Goal: Find specific page/section: Find specific page/section

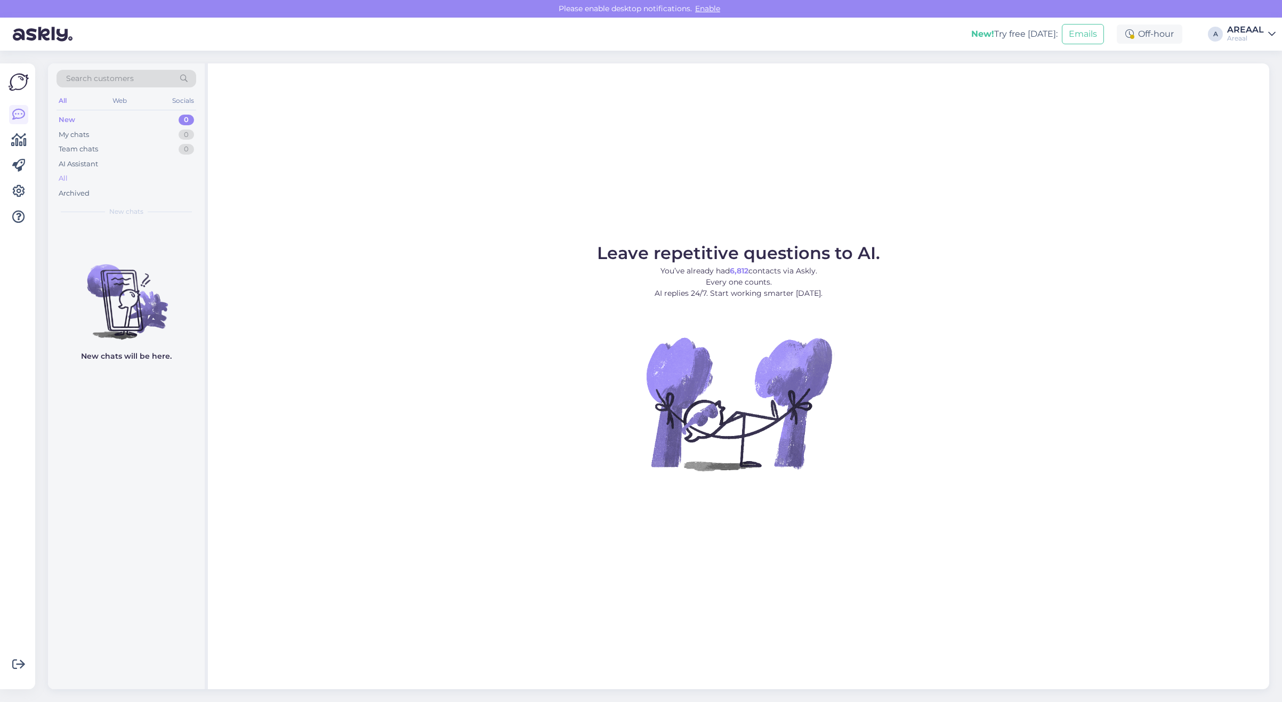
click at [133, 182] on div "All" at bounding box center [126, 178] width 140 height 15
click at [92, 181] on div "All" at bounding box center [126, 178] width 140 height 15
click at [150, 171] on div "AI Assistant" at bounding box center [126, 164] width 140 height 15
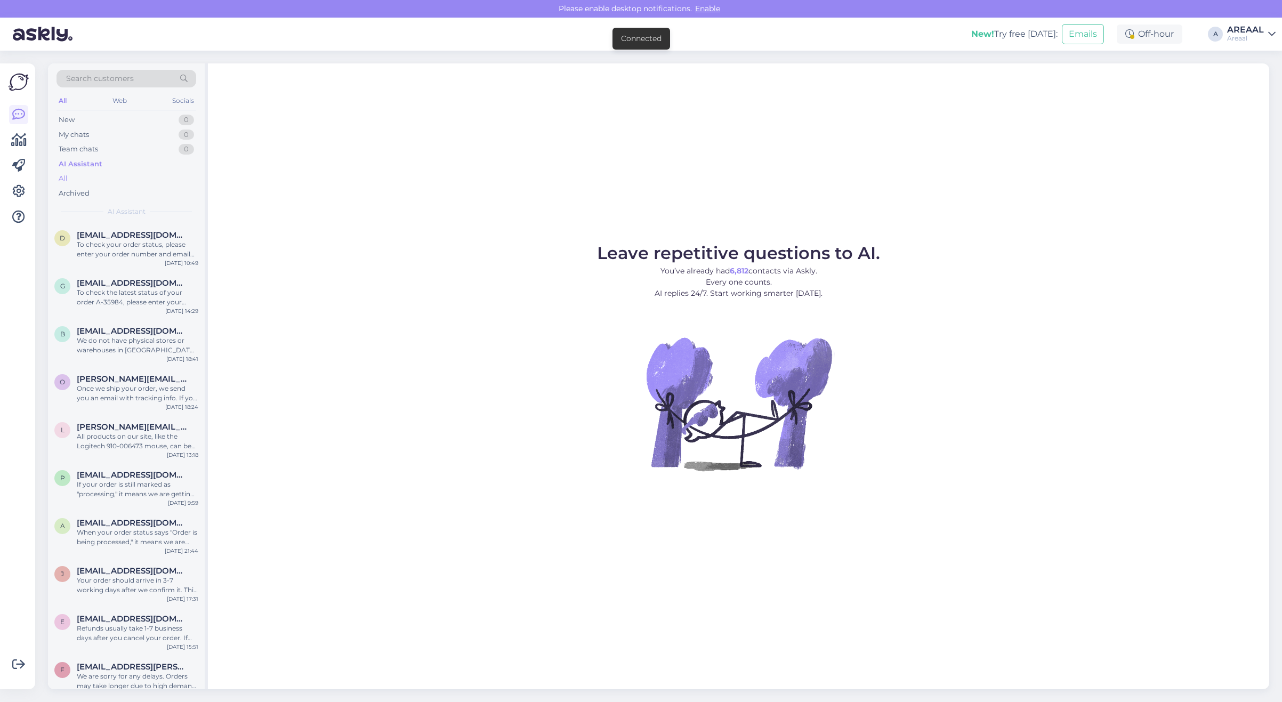
click at [135, 179] on div "All" at bounding box center [126, 178] width 140 height 15
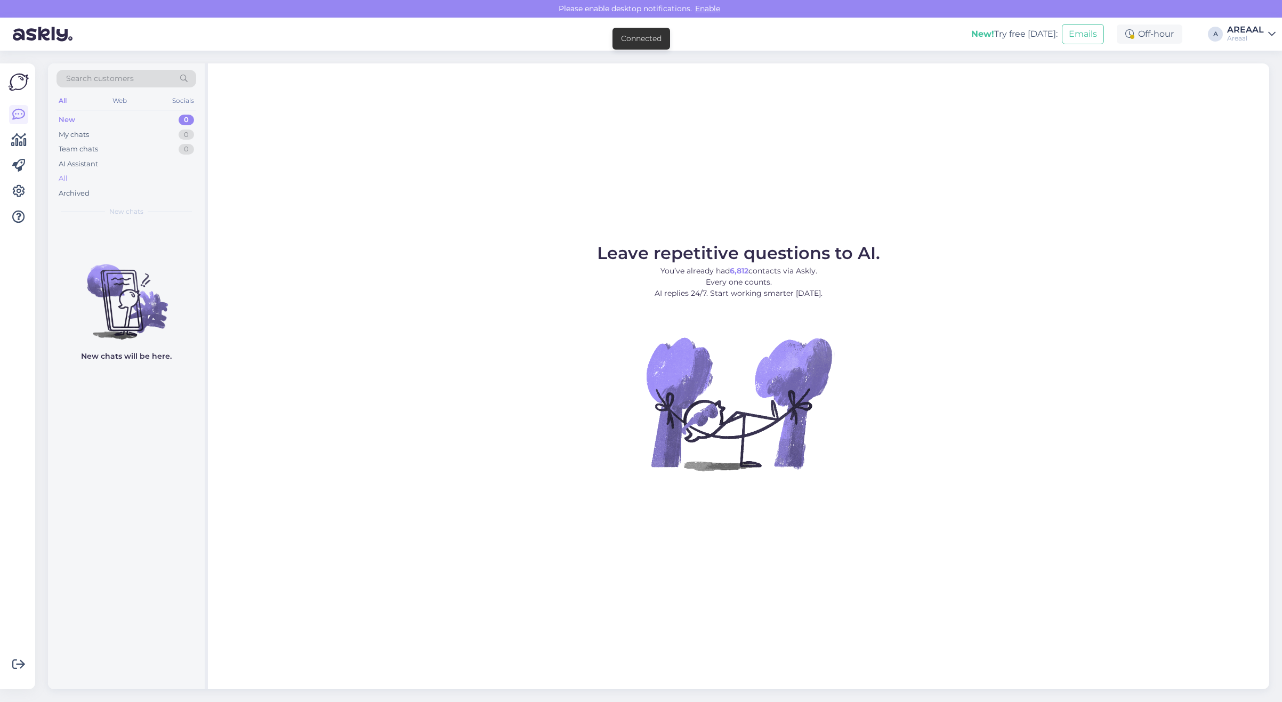
click at [155, 176] on div "All" at bounding box center [126, 178] width 140 height 15
